Goal: Task Accomplishment & Management: Manage account settings

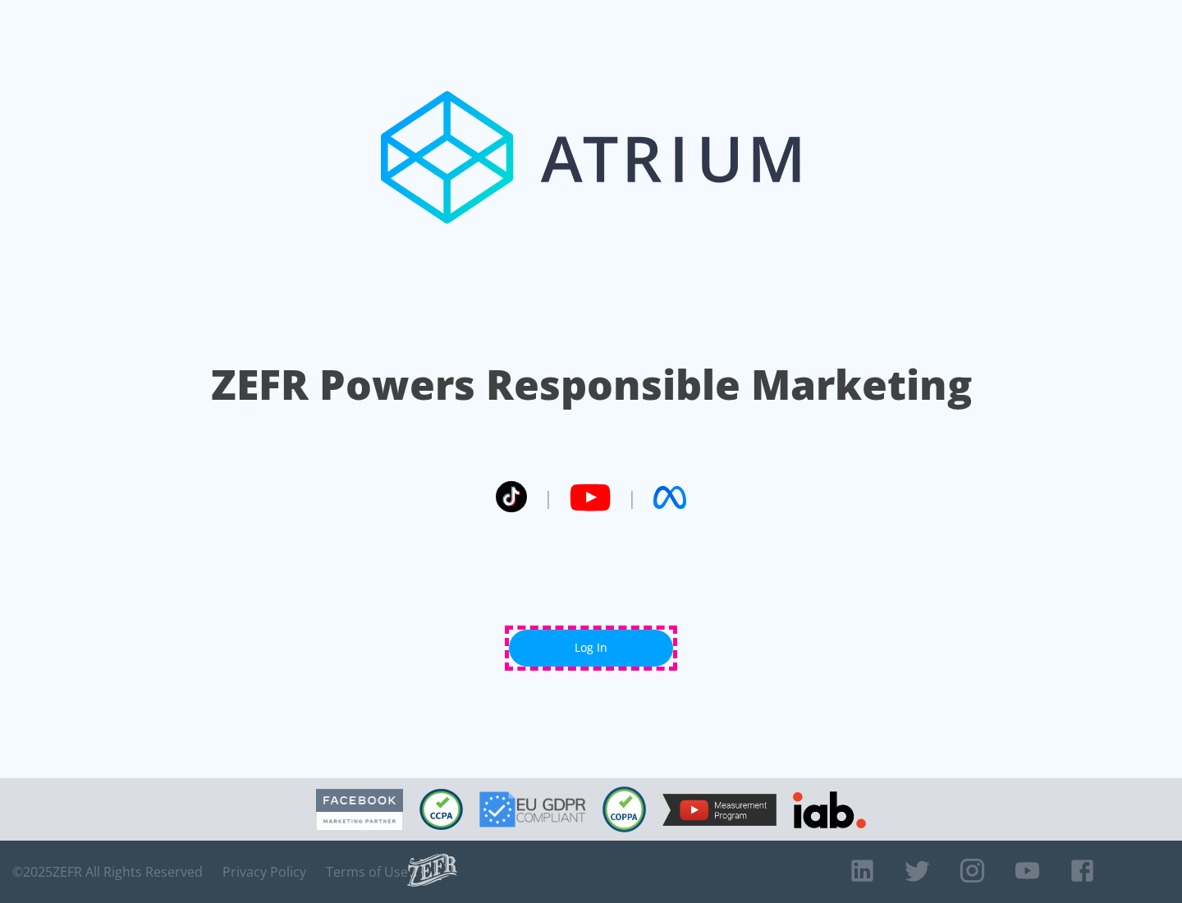
click at [591, 647] on link "Log In" at bounding box center [591, 647] width 164 height 37
